Goal: Check status

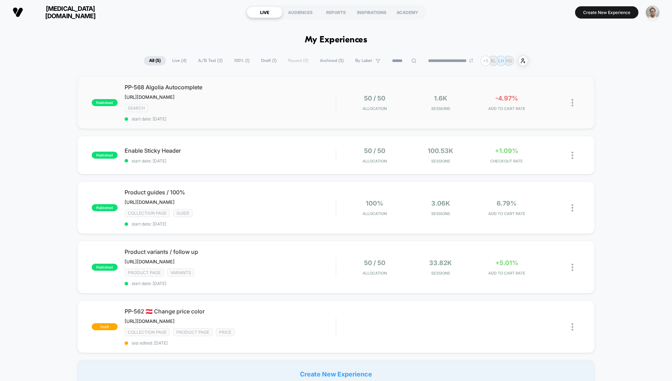
click at [339, 124] on div "published PP-568 Algolia Autocomplete [URL][DOMAIN_NAME] Click to edit experien…" at bounding box center [335, 102] width 517 height 52
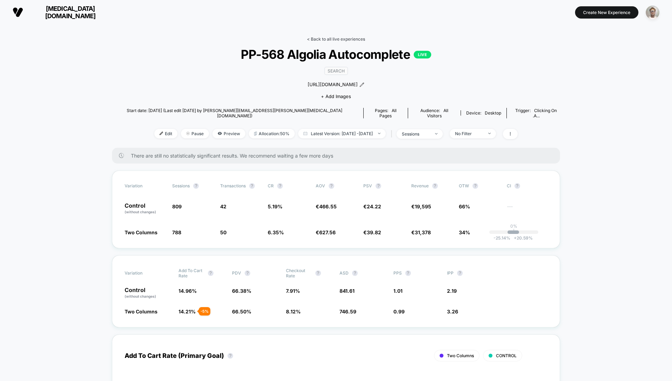
click at [328, 38] on link "< Back to all live experiences" at bounding box center [336, 38] width 58 height 5
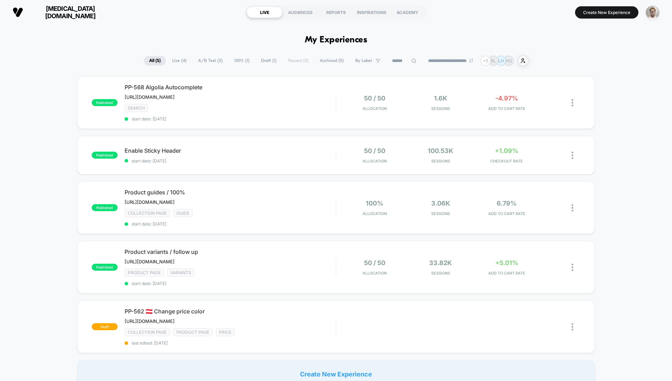
click at [75, 13] on span "[MEDICAL_DATA][DOMAIN_NAME]" at bounding box center [70, 12] width 84 height 15
click at [59, 13] on span "[MEDICAL_DATA][DOMAIN_NAME]" at bounding box center [70, 12] width 84 height 15
